Goal: Communication & Community: Ask a question

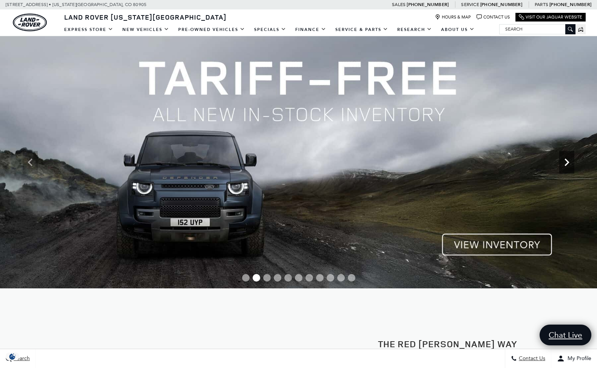
click at [566, 155] on icon "Next" at bounding box center [566, 162] width 15 height 15
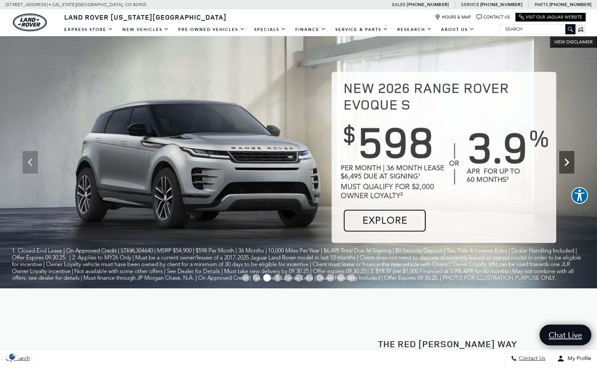
click at [567, 163] on icon "Next" at bounding box center [566, 162] width 5 height 8
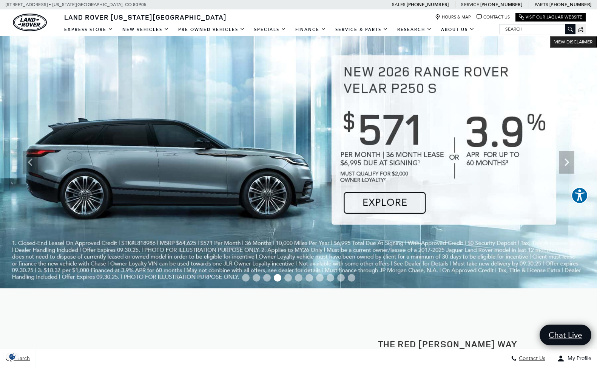
click at [373, 173] on img at bounding box center [298, 162] width 597 height 252
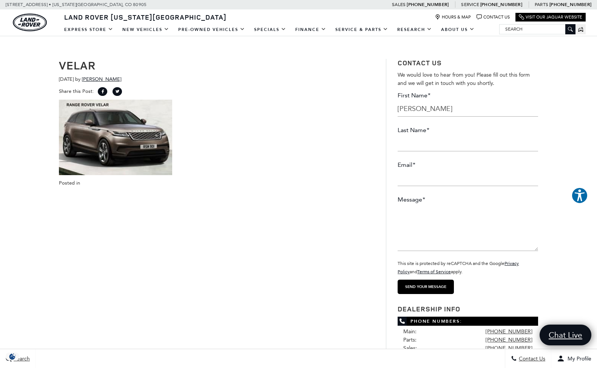
type input "Bernadette"
click at [334, 121] on p at bounding box center [217, 137] width 316 height 75
click at [333, 122] on p at bounding box center [217, 137] width 316 height 75
type input "K"
type input "Lofton"
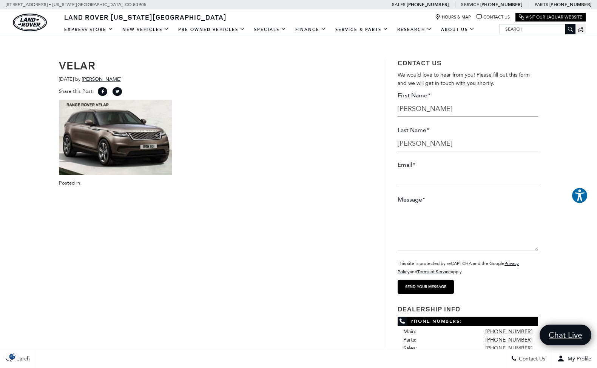
click at [323, 162] on p at bounding box center [217, 137] width 316 height 75
click at [321, 222] on div "VELAR January 5th, 2021 by Colter Lillich Share this Post: Share on Facebook Sh…" at bounding box center [298, 332] width 490 height 569
click at [338, 183] on div "Posted in" at bounding box center [217, 183] width 316 height 8
type input "bernadettelofton@icloud.com"
click at [400, 221] on textarea "Message *" at bounding box center [467, 228] width 140 height 45
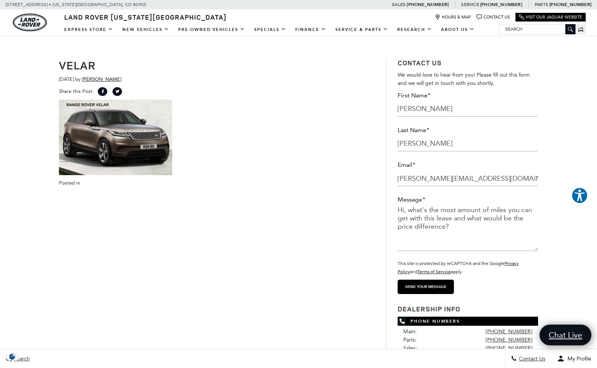
type textarea "Hi, what's the most amount of miles you can get with this lease and what would …"
click at [429, 289] on input "Send your message" at bounding box center [425, 287] width 56 height 14
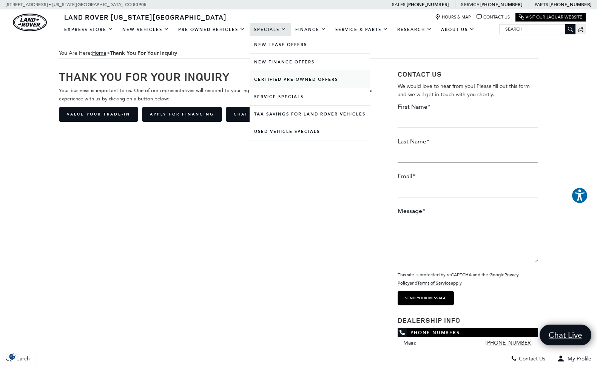
click at [278, 81] on link "Certified Pre-Owned Offers" at bounding box center [309, 79] width 120 height 17
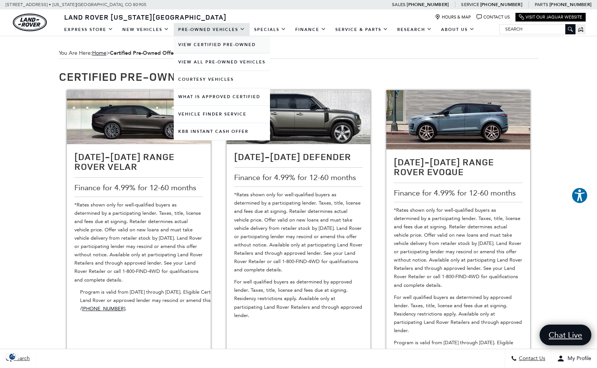
click at [218, 45] on link "View Certified Pre-Owned" at bounding box center [222, 44] width 96 height 17
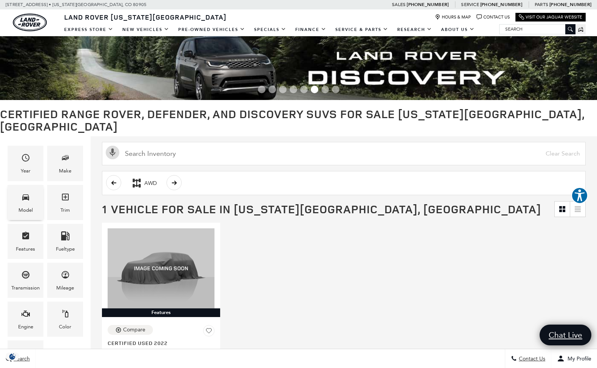
click at [22, 206] on div "Model" at bounding box center [25, 210] width 14 height 8
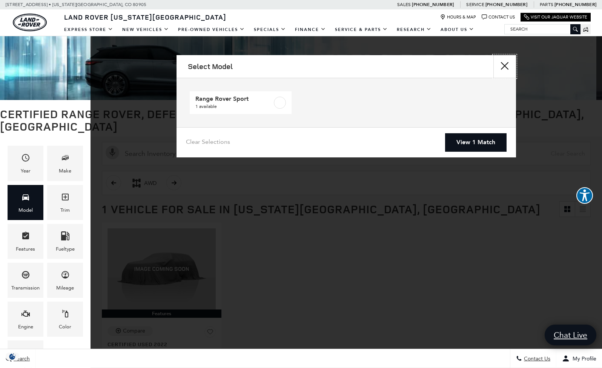
click at [504, 64] on button "Close" at bounding box center [505, 66] width 23 height 23
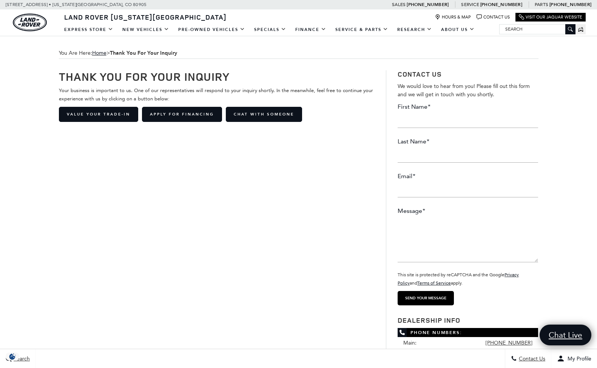
click at [35, 24] on img "land-rover" at bounding box center [30, 23] width 34 height 18
